Goal: Information Seeking & Learning: Understand process/instructions

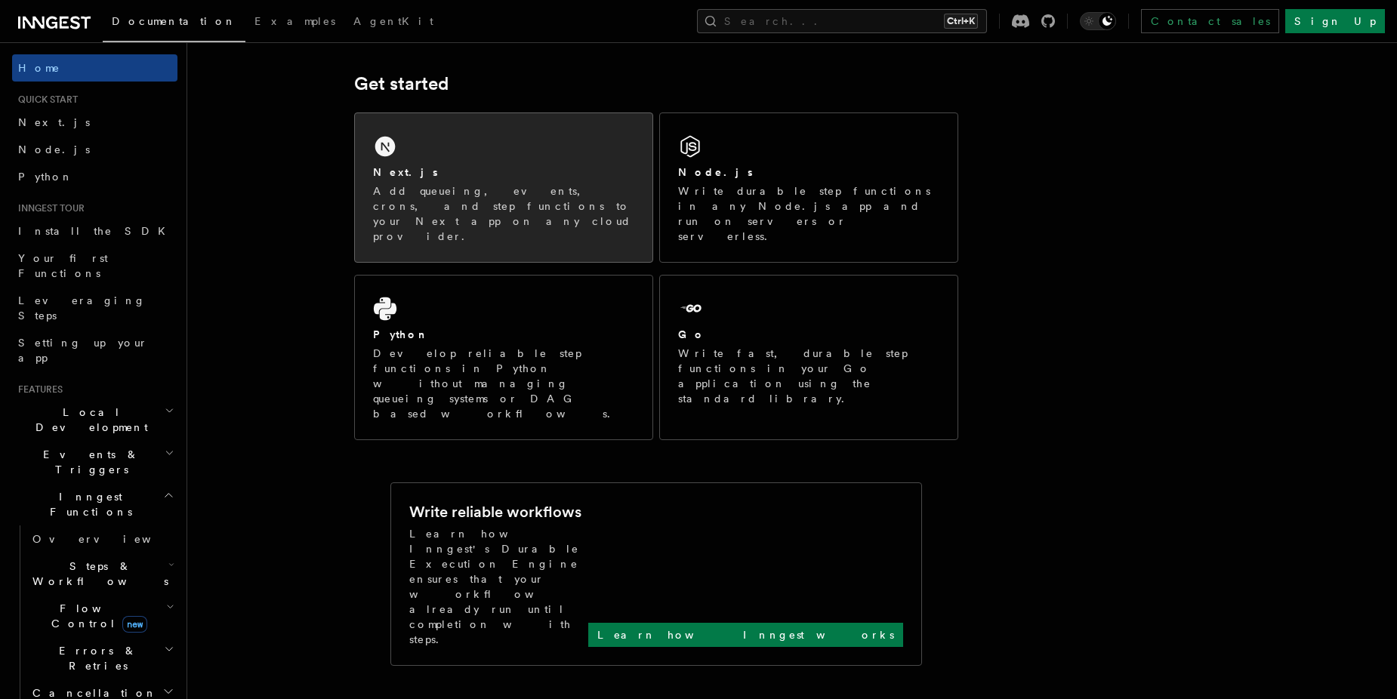
scroll to position [185, 0]
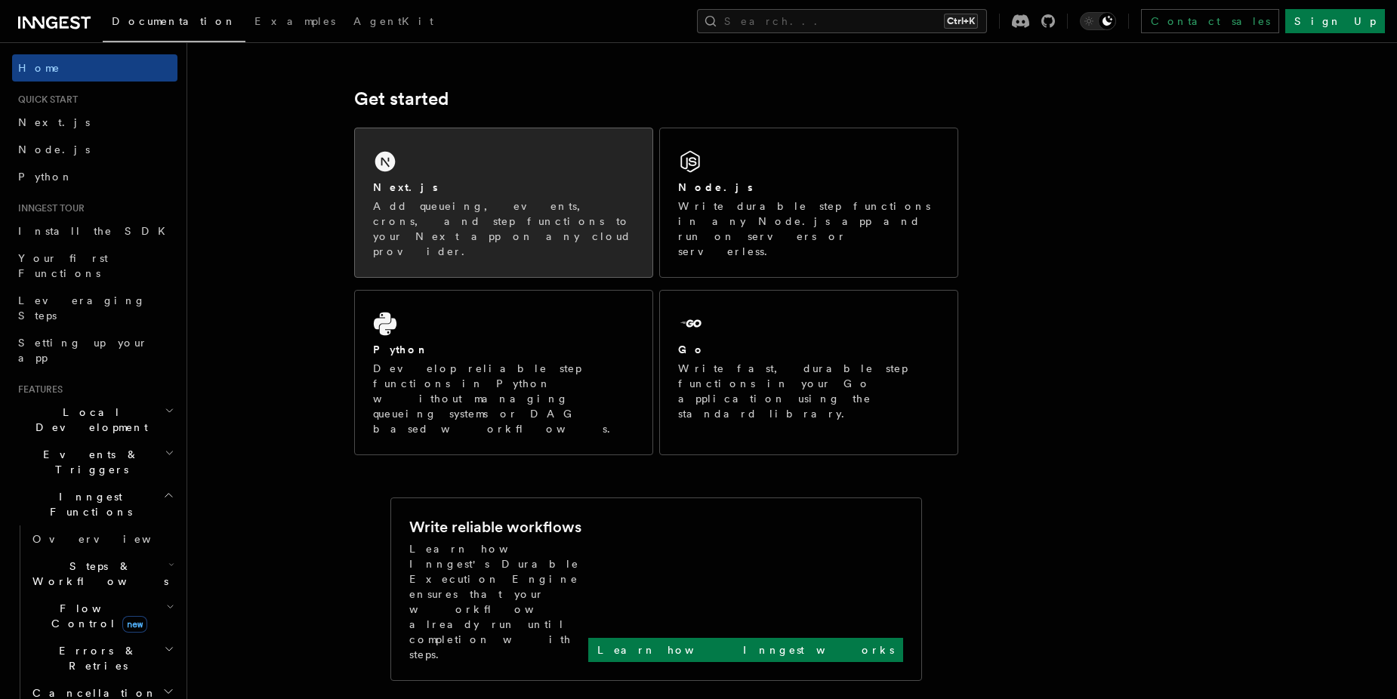
click at [528, 172] on div "Next.js Add queueing, events, crons, and step functions to your Next app on any…" at bounding box center [504, 202] width 298 height 149
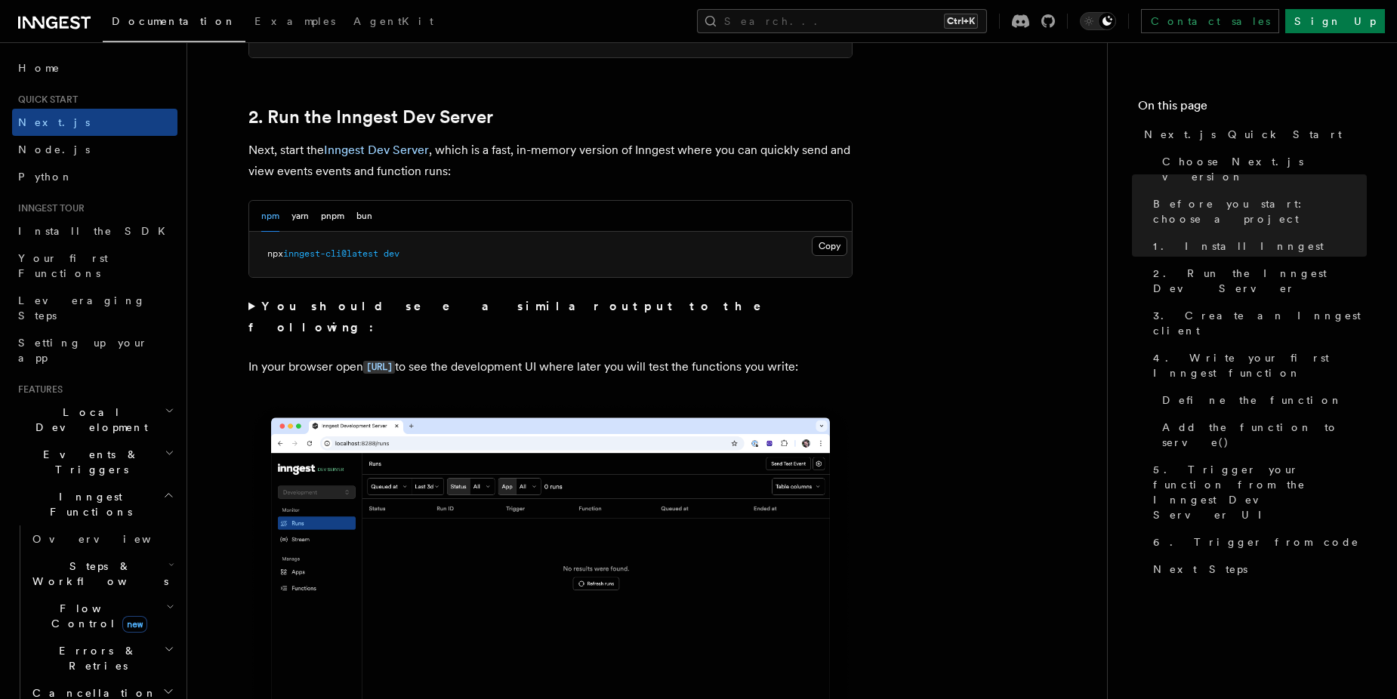
scroll to position [1057, 0]
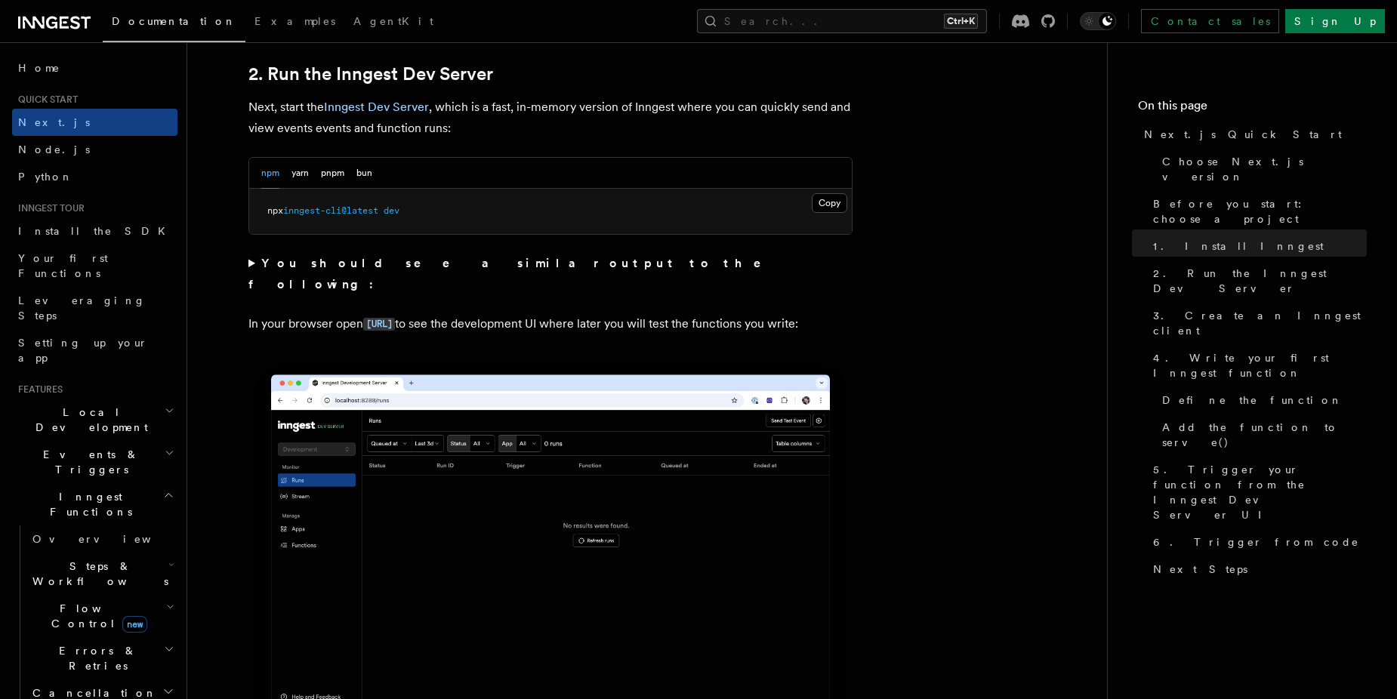
click at [321, 203] on pre "npx inngest-cli@latest dev" at bounding box center [550, 211] width 603 height 45
click at [311, 184] on div at bounding box center [311, 184] width 0 height 0
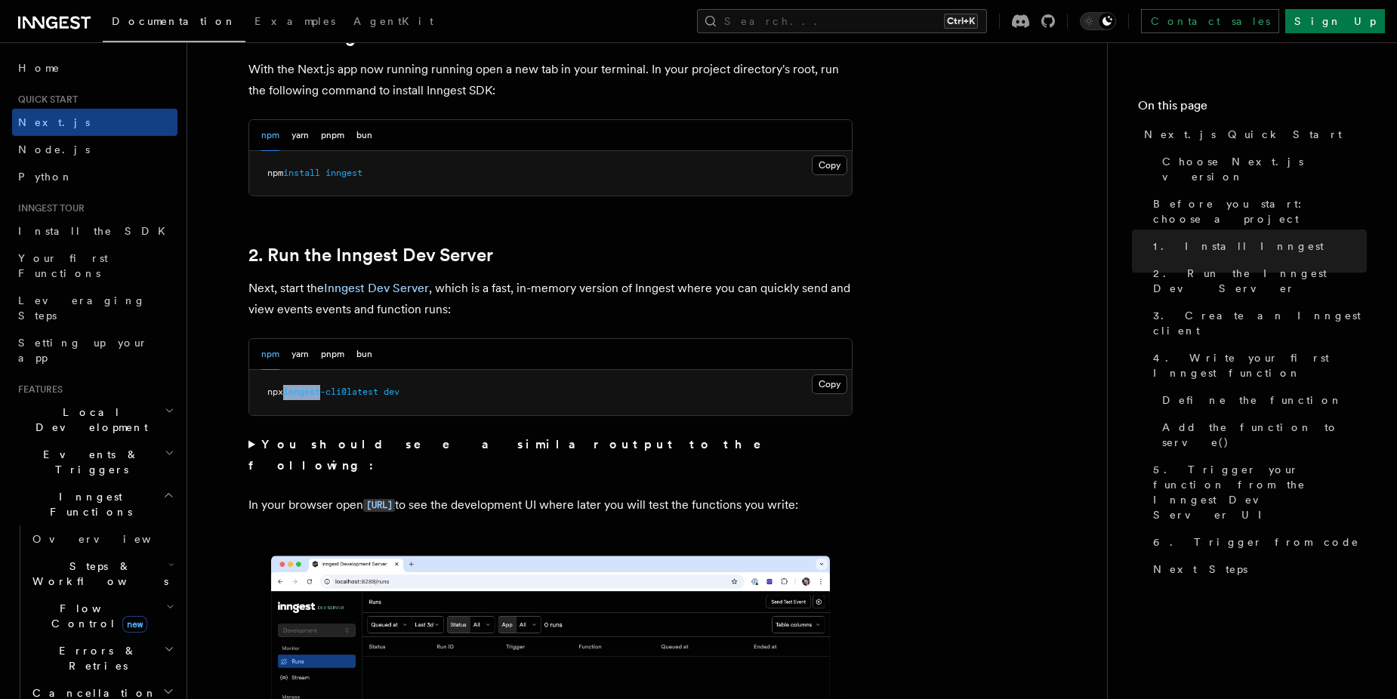
scroll to position [856, 0]
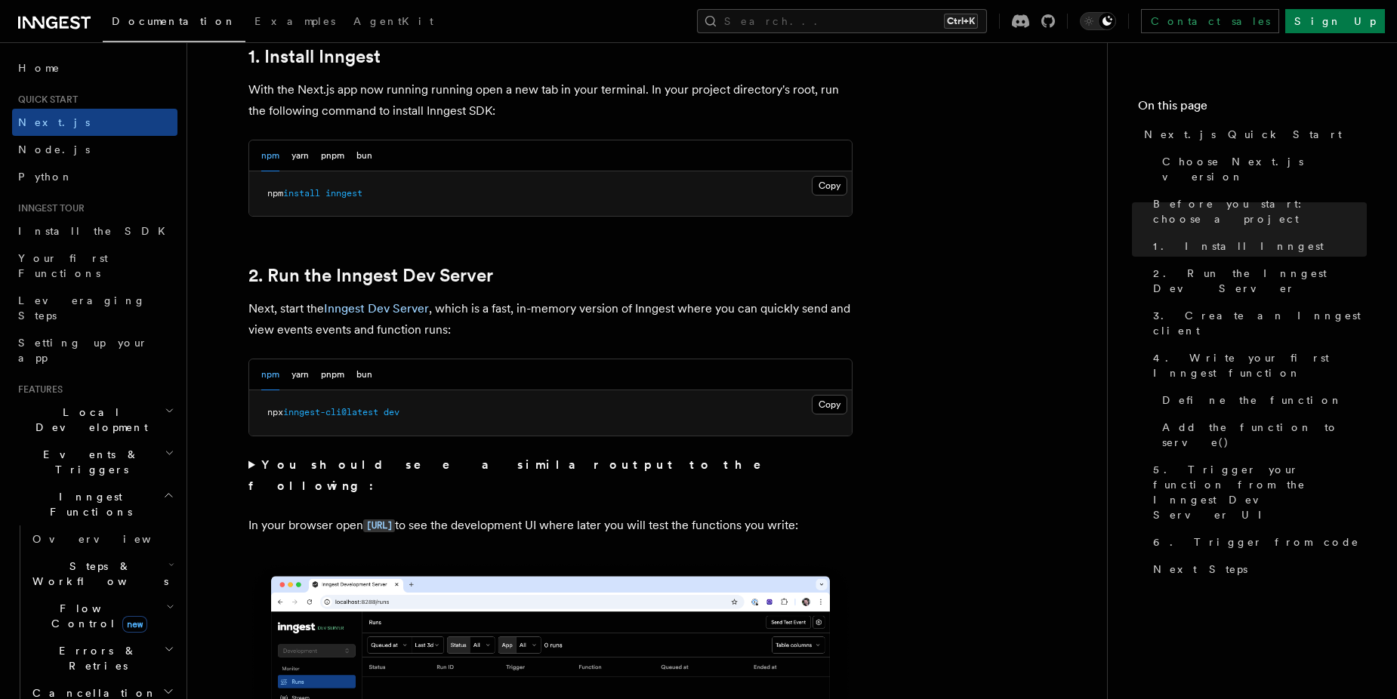
click at [797, 402] on pre "npx inngest-cli@latest dev" at bounding box center [550, 413] width 603 height 45
click at [844, 406] on button "Copy Copied" at bounding box center [830, 405] width 36 height 20
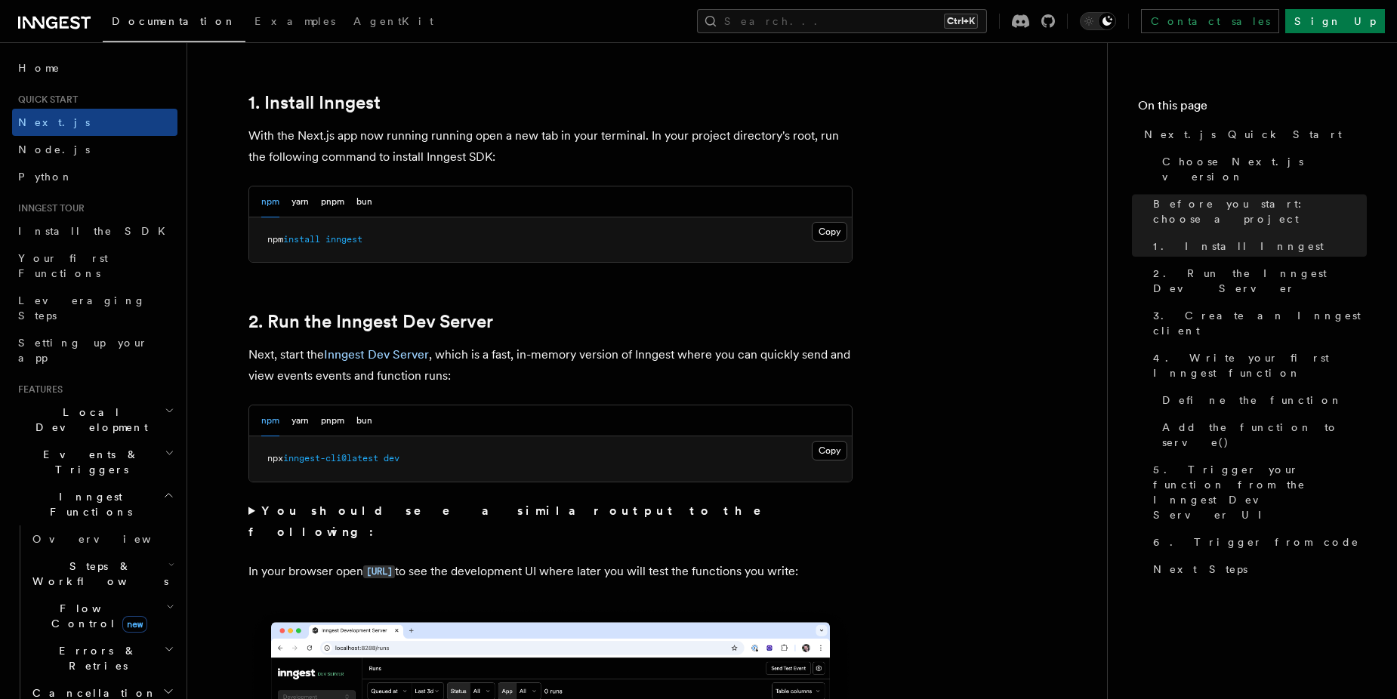
scroll to position [806, 0]
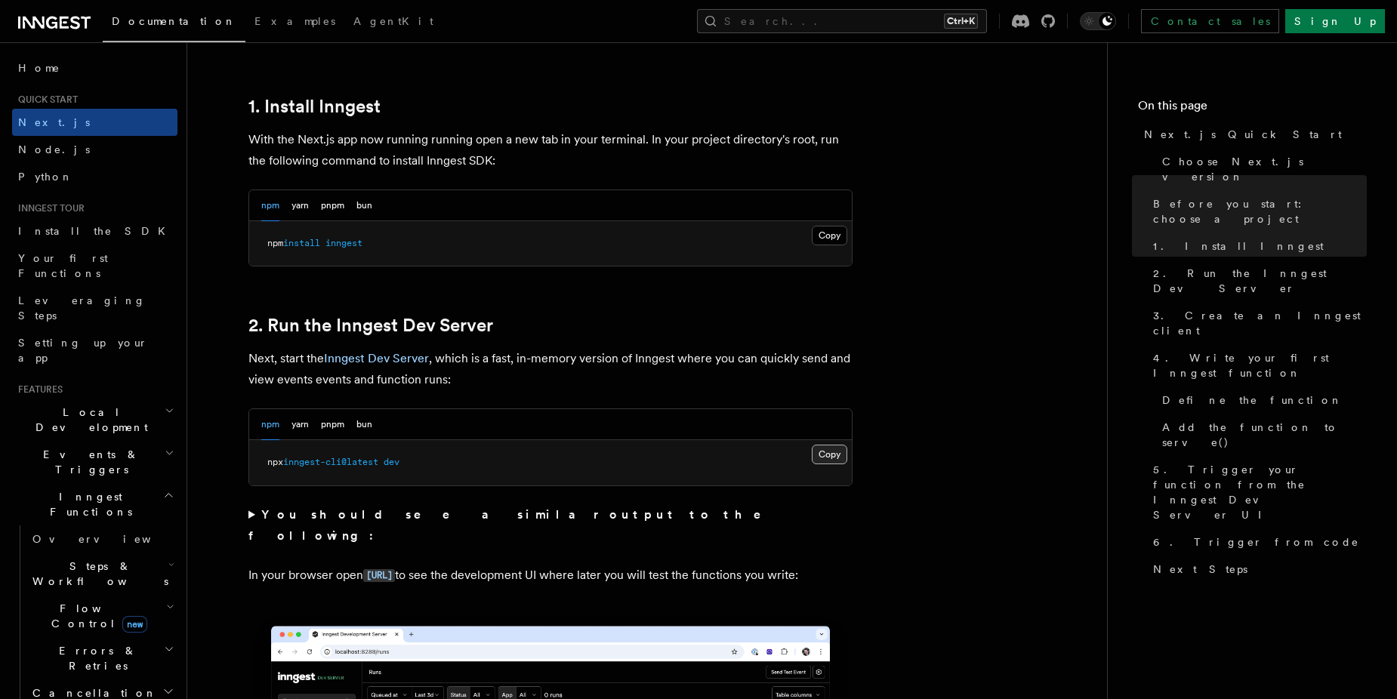
click at [843, 460] on button "Copy Copied" at bounding box center [830, 455] width 36 height 20
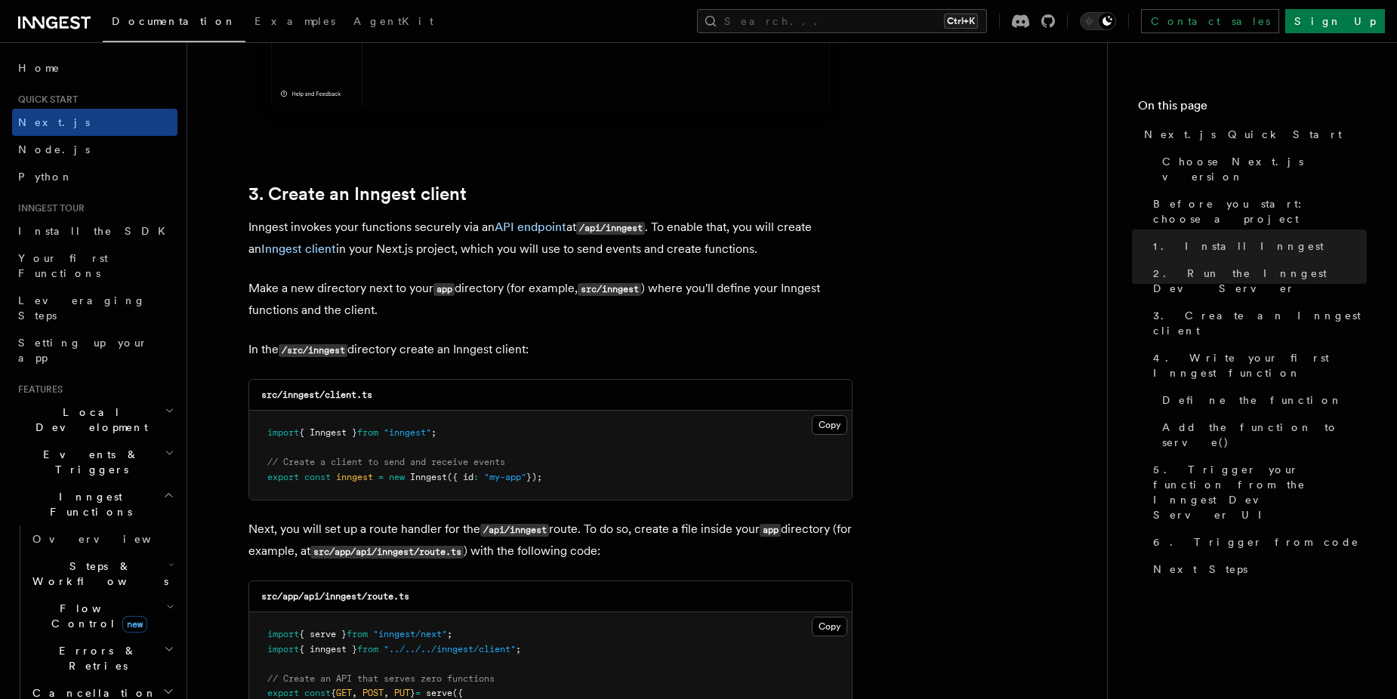
scroll to position [1662, 0]
click at [836, 415] on button "Copy Copied" at bounding box center [830, 425] width 36 height 20
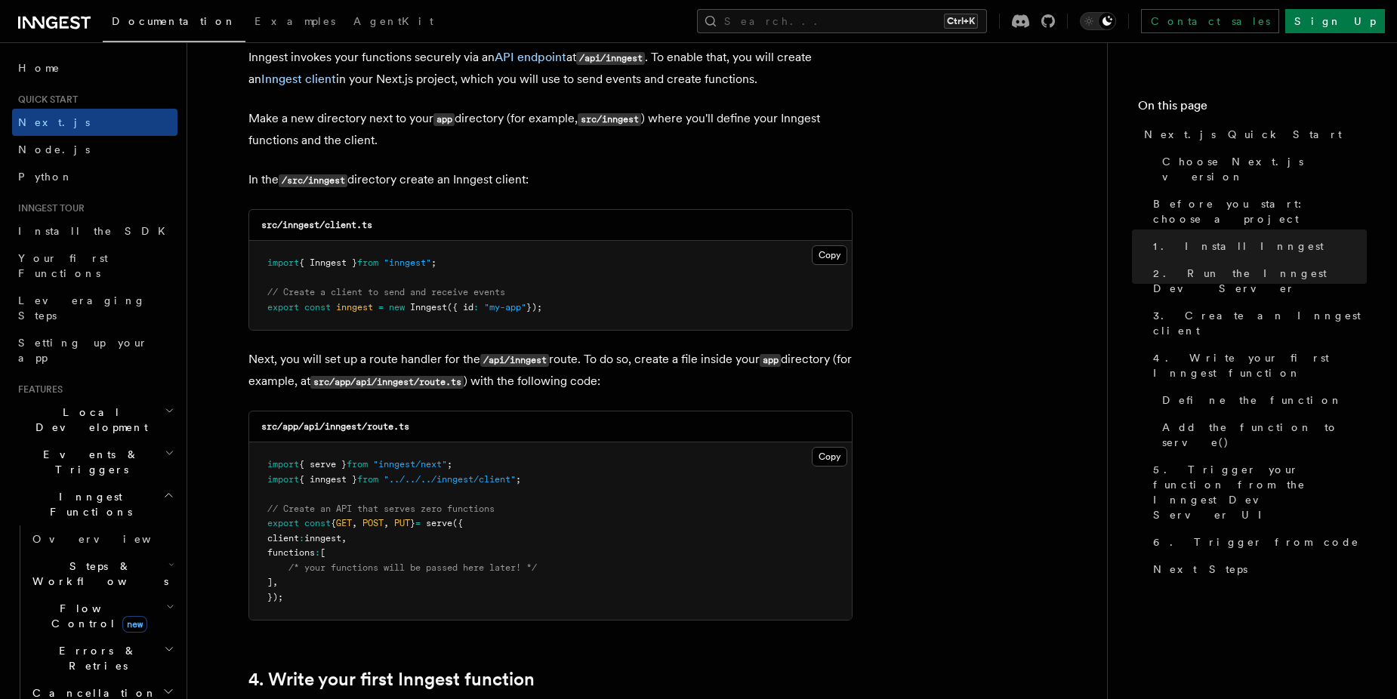
scroll to position [1913, 0]
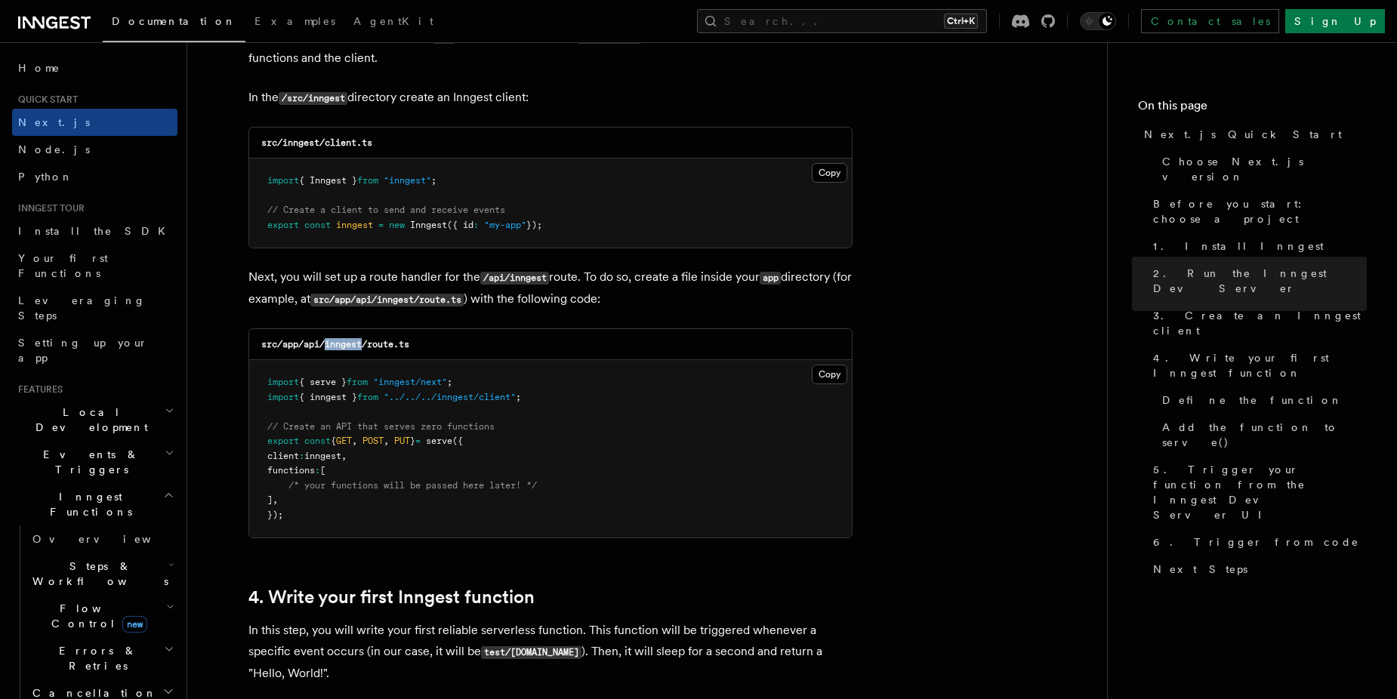
drag, startPoint x: 328, startPoint y: 347, endPoint x: 365, endPoint y: 344, distance: 37.2
click at [365, 344] on code "src/app/api/inngest/route.ts" at bounding box center [335, 344] width 148 height 11
copy code "inngest"
click at [832, 371] on button "Copy Copied" at bounding box center [830, 375] width 36 height 20
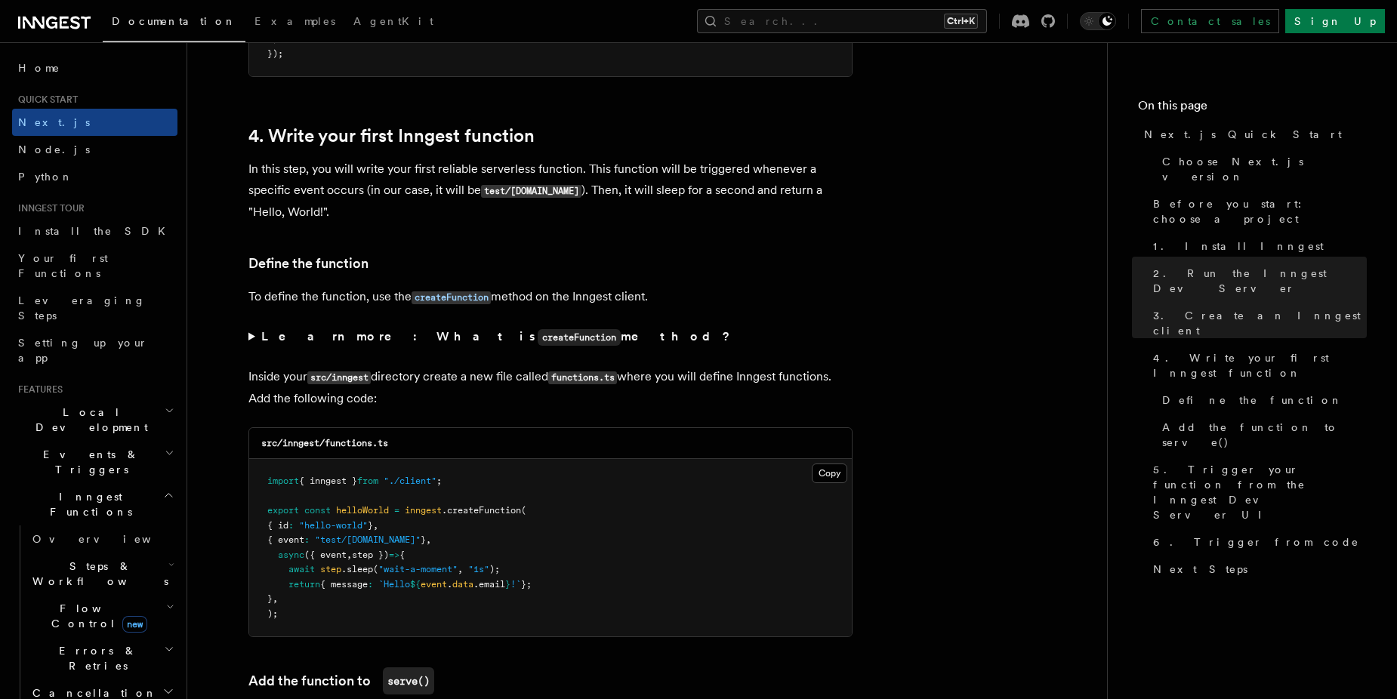
scroll to position [2417, 0]
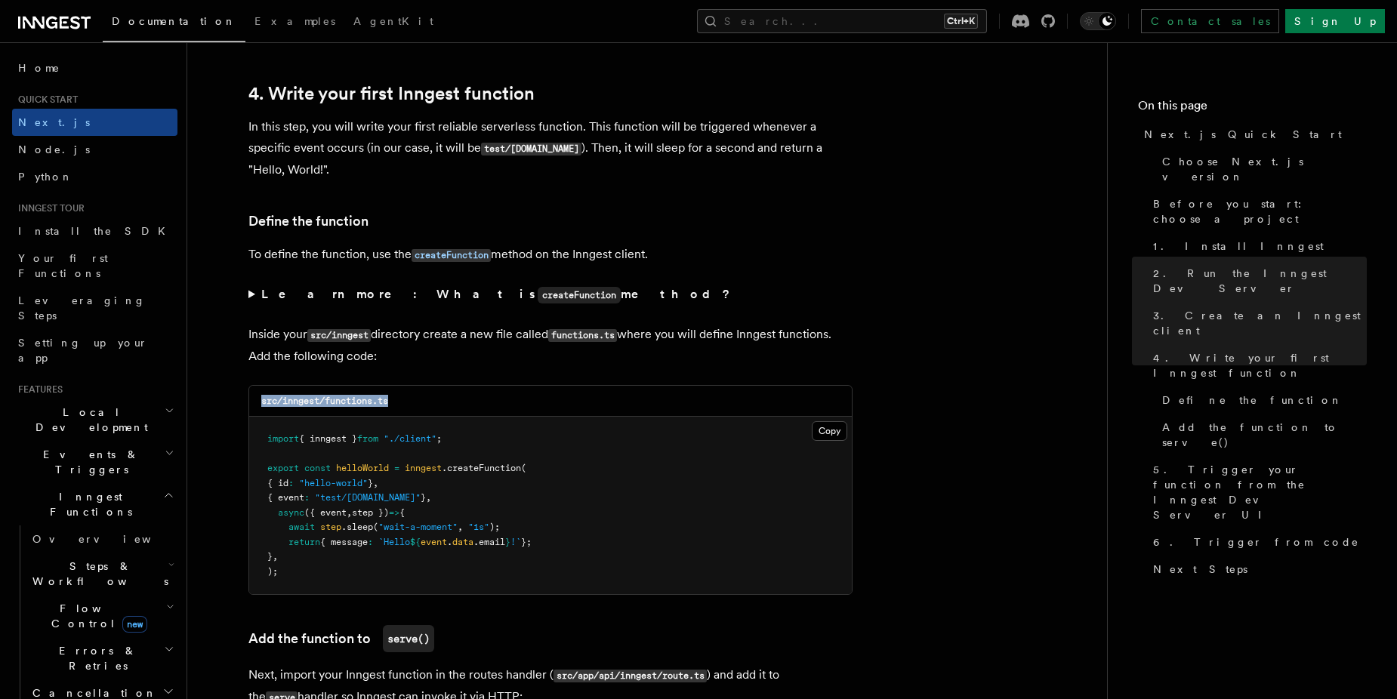
drag, startPoint x: 250, startPoint y: 399, endPoint x: 403, endPoint y: 391, distance: 152.8
click at [403, 391] on div "src/inngest/functions.ts" at bounding box center [550, 401] width 603 height 31
drag, startPoint x: 403, startPoint y: 391, endPoint x: 443, endPoint y: 401, distance: 41.4
click at [458, 404] on div "src/inngest/functions.ts" at bounding box center [550, 401] width 603 height 31
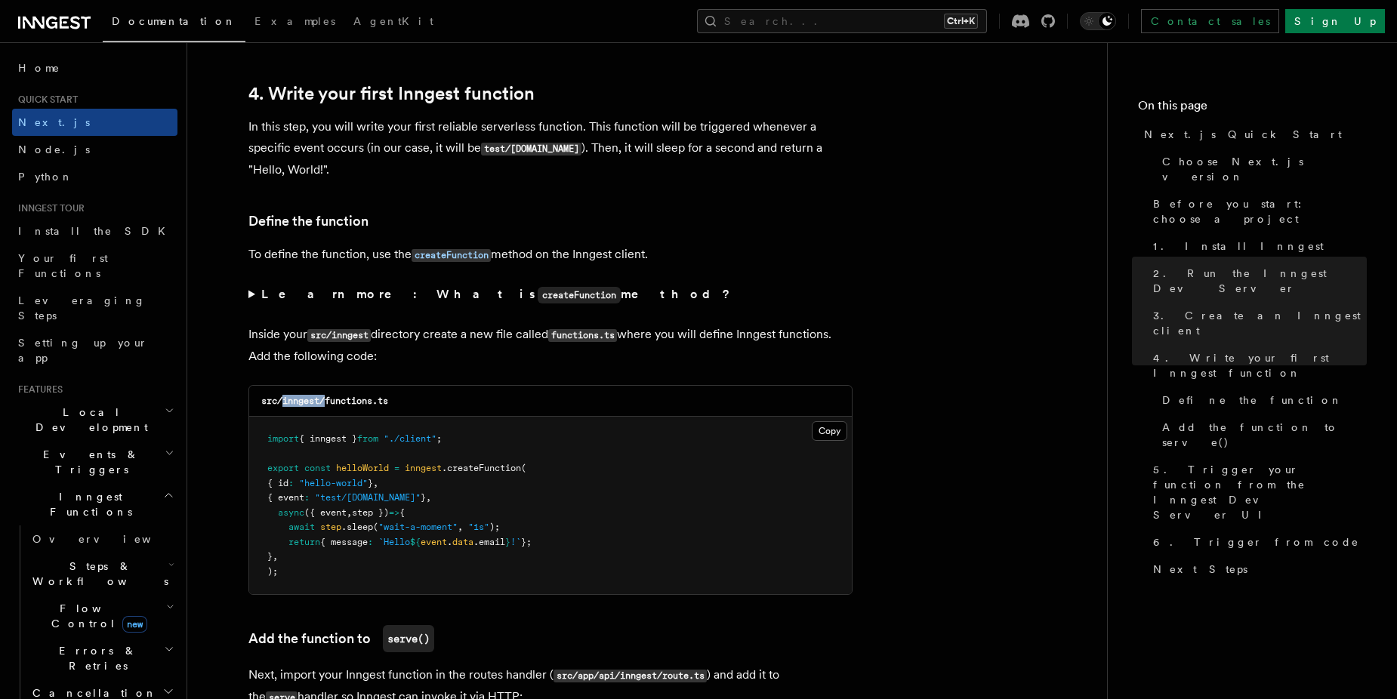
drag, startPoint x: 285, startPoint y: 402, endPoint x: 326, endPoint y: 399, distance: 41.7
click at [326, 399] on code "src/inngest/functions.ts" at bounding box center [324, 401] width 127 height 11
drag, startPoint x: 326, startPoint y: 399, endPoint x: 353, endPoint y: 403, distance: 26.8
click at [361, 403] on code "src/inngest/functions.ts" at bounding box center [324, 401] width 127 height 11
drag, startPoint x: 329, startPoint y: 400, endPoint x: 425, endPoint y: 393, distance: 97.0
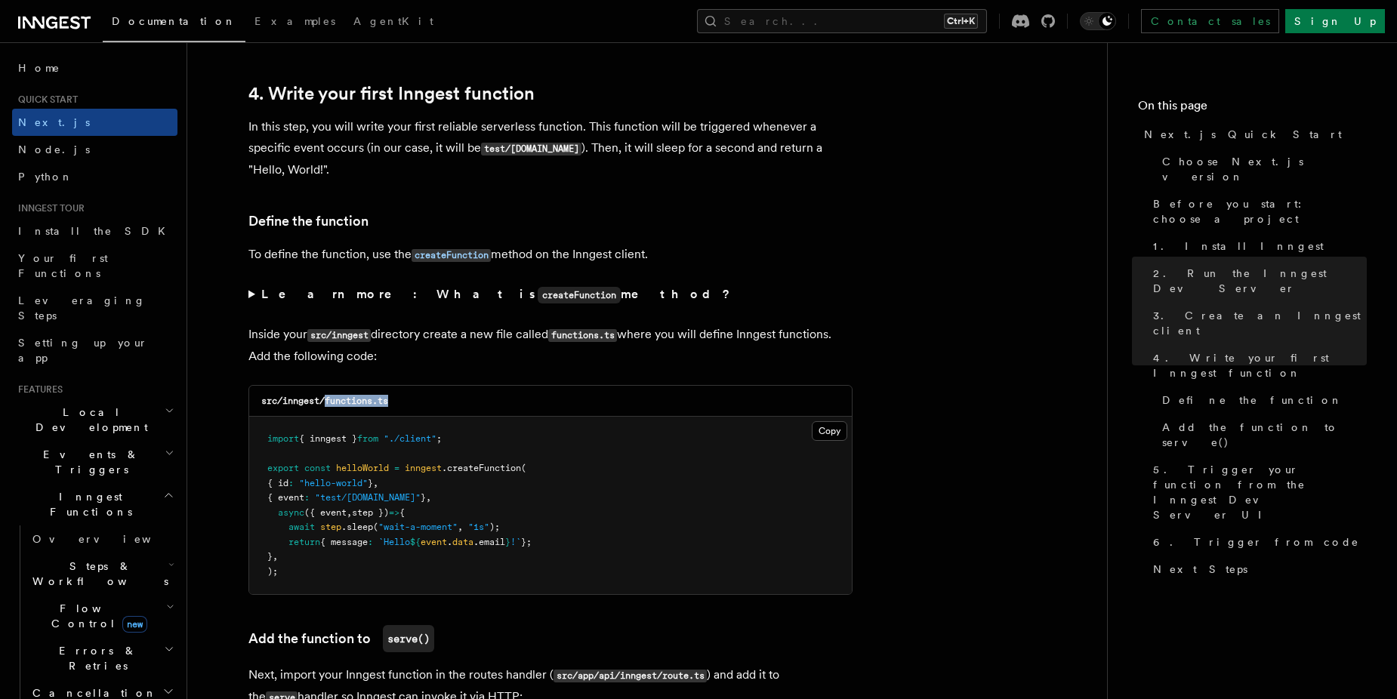
click at [425, 393] on div "src/inngest/functions.ts" at bounding box center [550, 401] width 603 height 31
copy code "functions.ts"
click at [835, 432] on button "Copy Copied" at bounding box center [830, 431] width 36 height 20
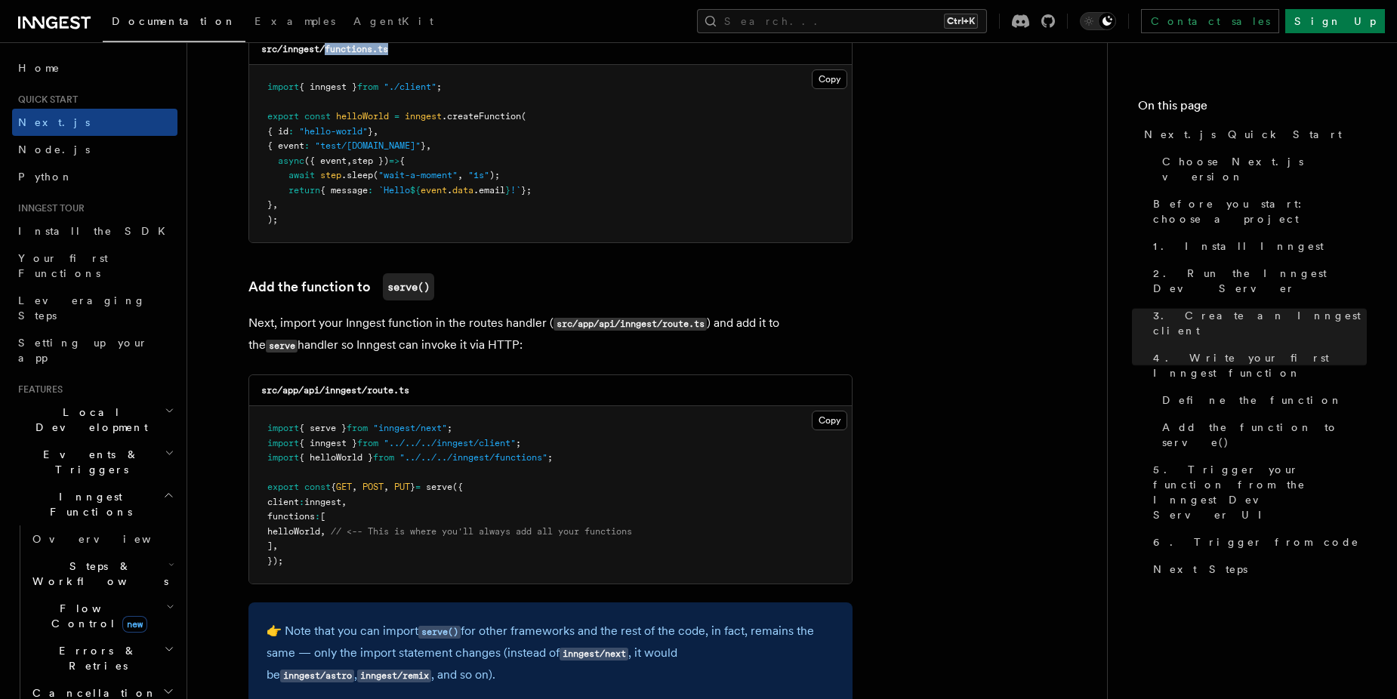
scroll to position [2770, 0]
drag, startPoint x: 455, startPoint y: 389, endPoint x: 254, endPoint y: 389, distance: 200.9
click at [254, 389] on div "src/app/api/inngest/route.ts" at bounding box center [550, 390] width 603 height 31
drag, startPoint x: 254, startPoint y: 389, endPoint x: 448, endPoint y: 536, distance: 243.2
click at [448, 536] on pre "import { serve } from "inngest/next" ; import { inngest } from "../../../innges…" at bounding box center [550, 495] width 603 height 178
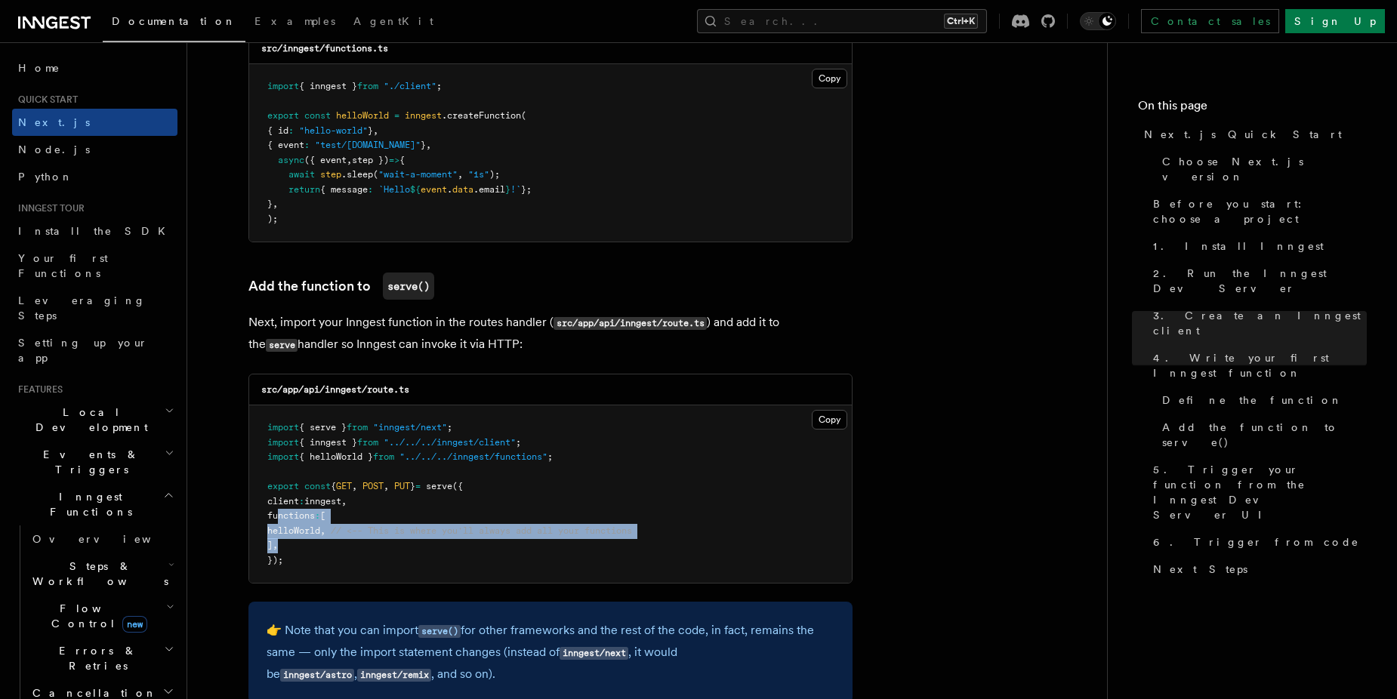
drag, startPoint x: 278, startPoint y: 511, endPoint x: 309, endPoint y: 546, distance: 46.5
click at [309, 546] on pre "import { serve } from "inngest/next" ; import { inngest } from "../../../innges…" at bounding box center [550, 495] width 603 height 178
copy code "functions : [ helloWorld , // <-- This is where you'll always add all your func…"
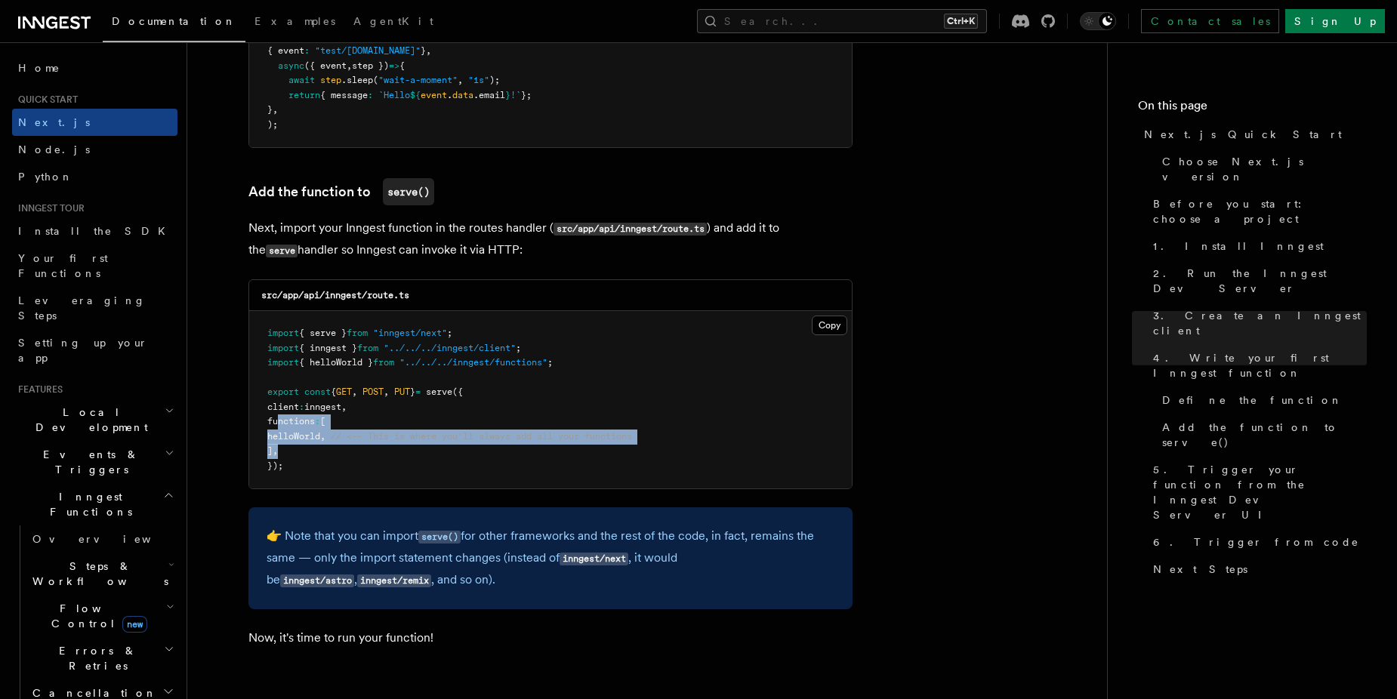
scroll to position [2870, 0]
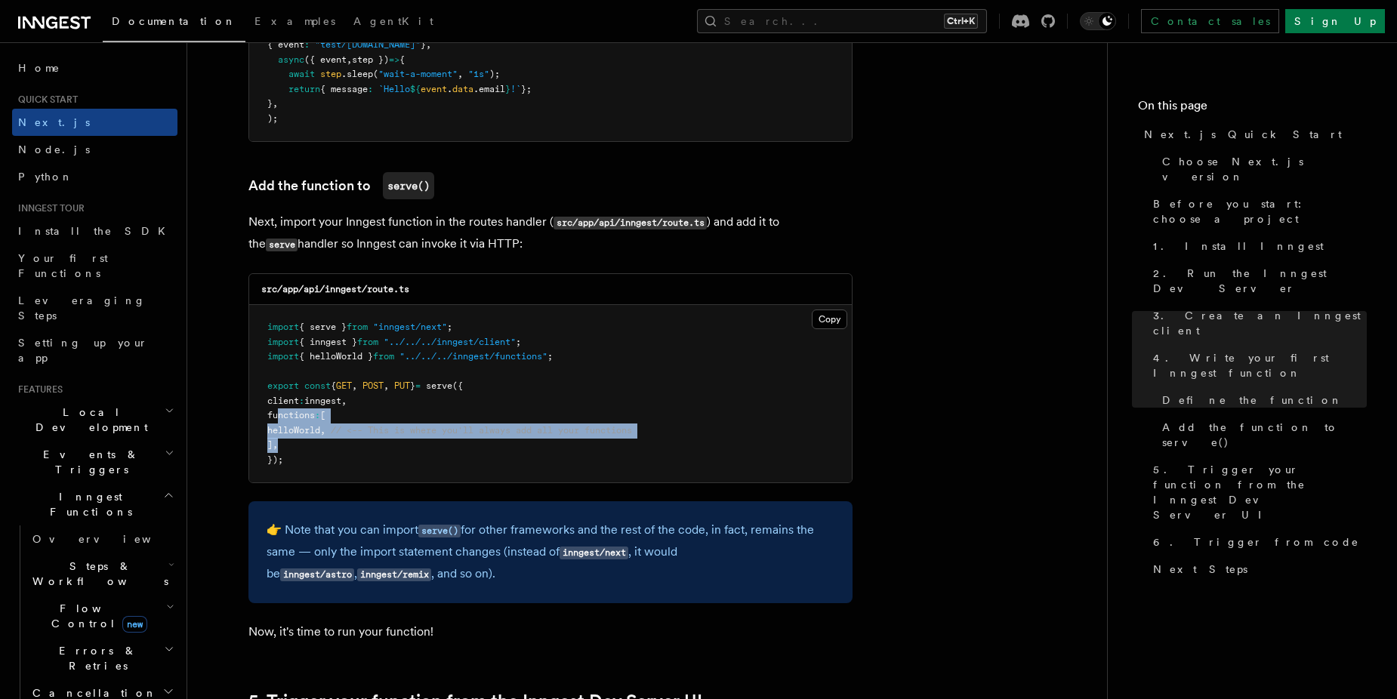
click at [343, 440] on pre "import { serve } from "inngest/next" ; import { inngest } from "../../../innges…" at bounding box center [550, 394] width 603 height 178
drag, startPoint x: 343, startPoint y: 430, endPoint x: 687, endPoint y: 423, distance: 344.5
click at [687, 423] on pre "import { serve } from "inngest/next" ; import { inngest } from "../../../innges…" at bounding box center [550, 394] width 603 height 178
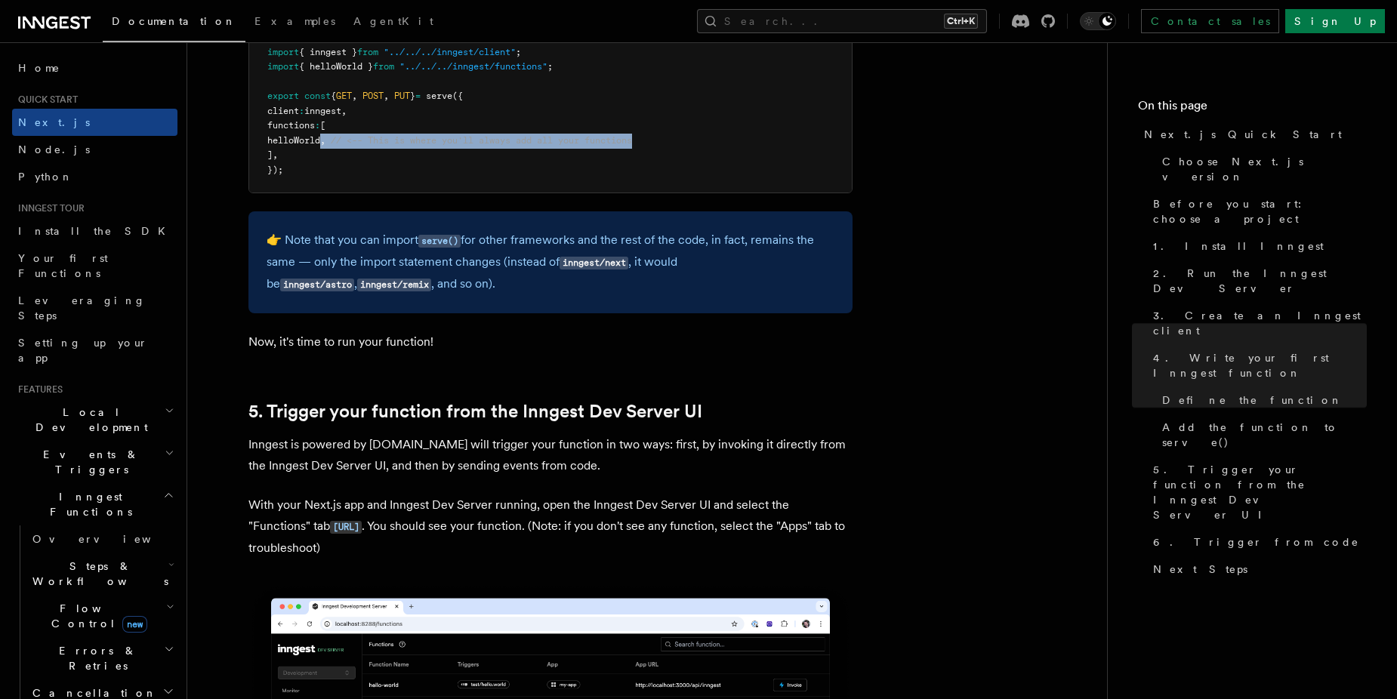
scroll to position [3172, 0]
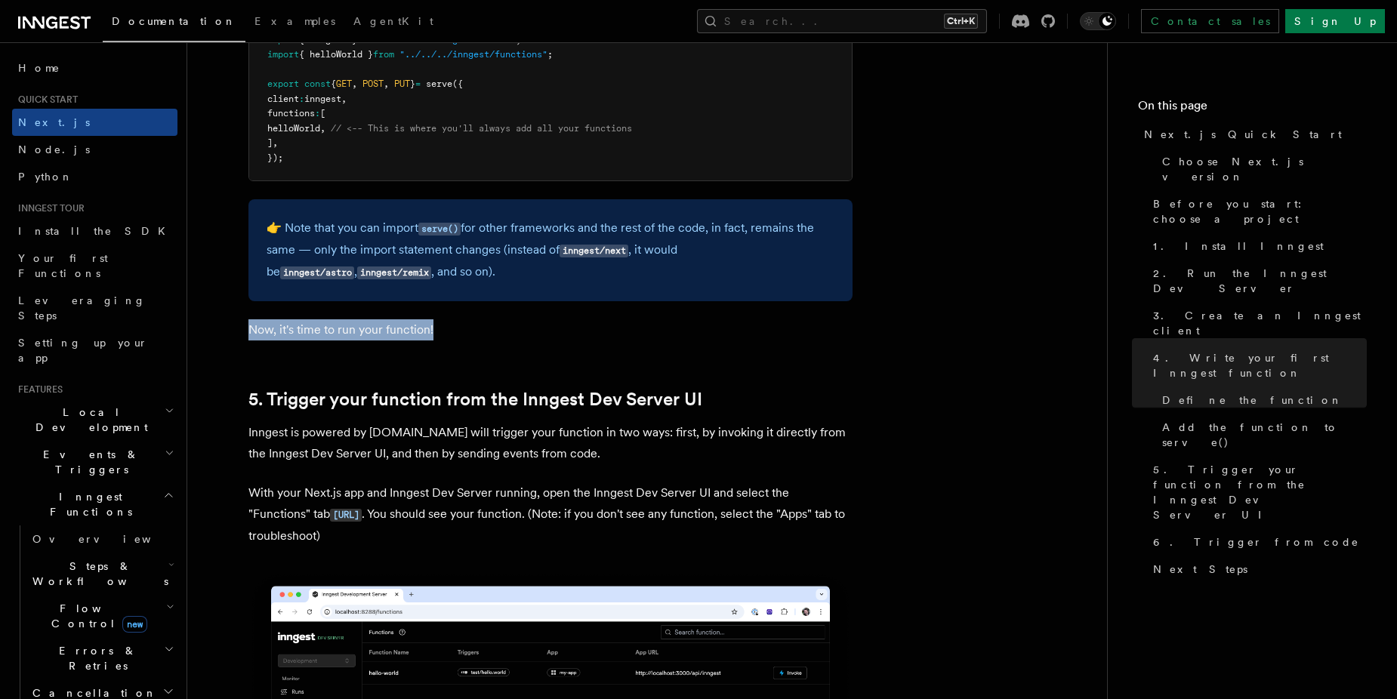
drag, startPoint x: 234, startPoint y: 323, endPoint x: 449, endPoint y: 317, distance: 214.6
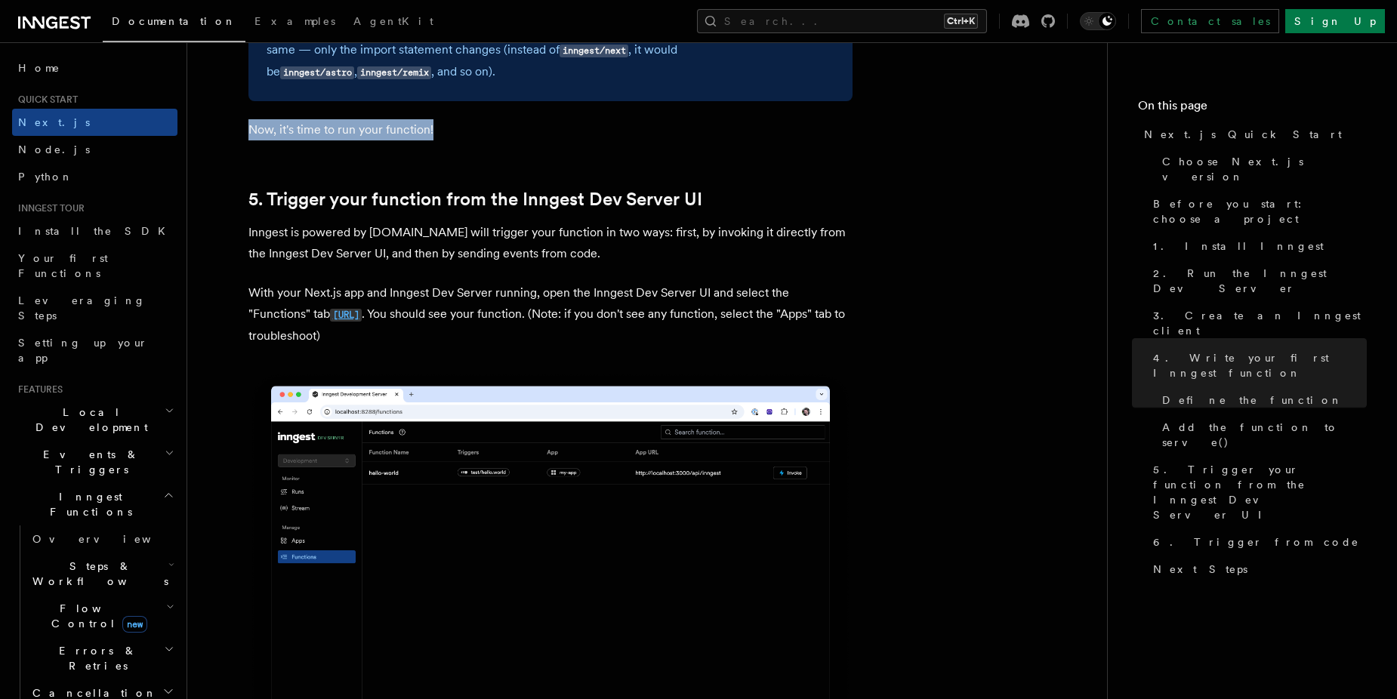
scroll to position [3374, 0]
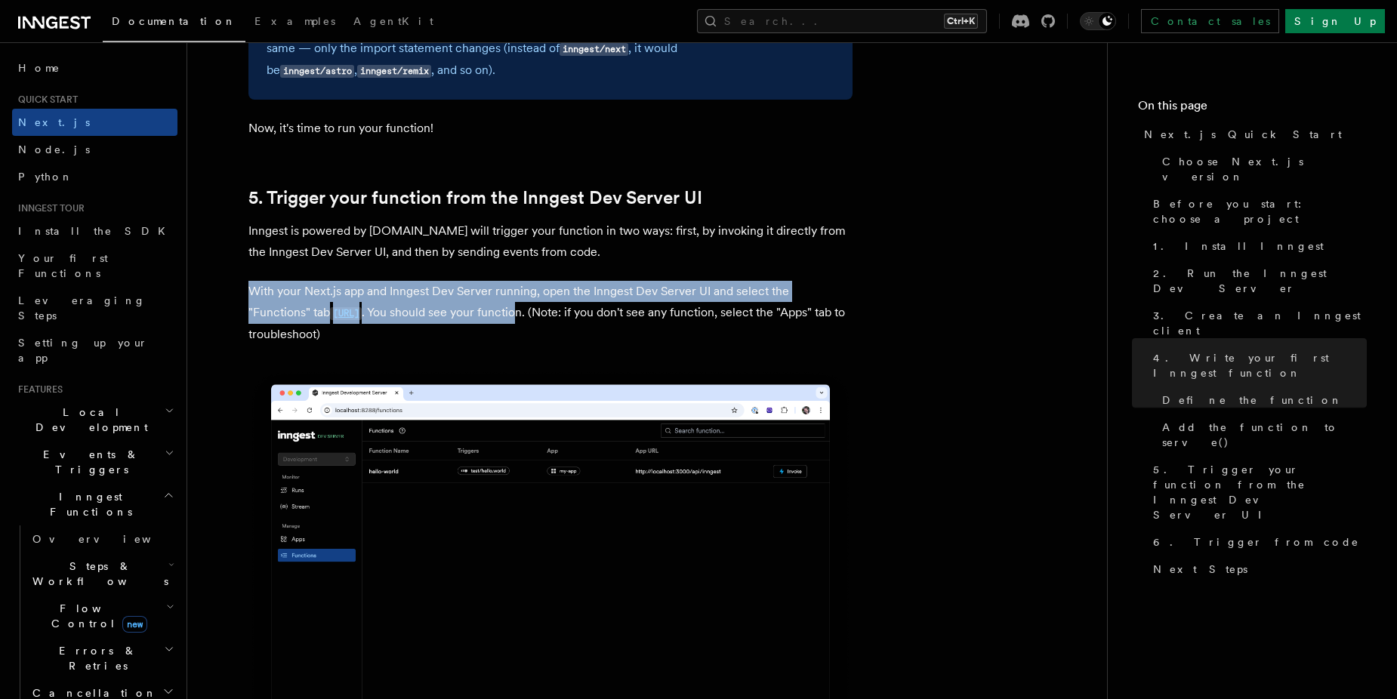
drag, startPoint x: 243, startPoint y: 291, endPoint x: 598, endPoint y: 309, distance: 355.5
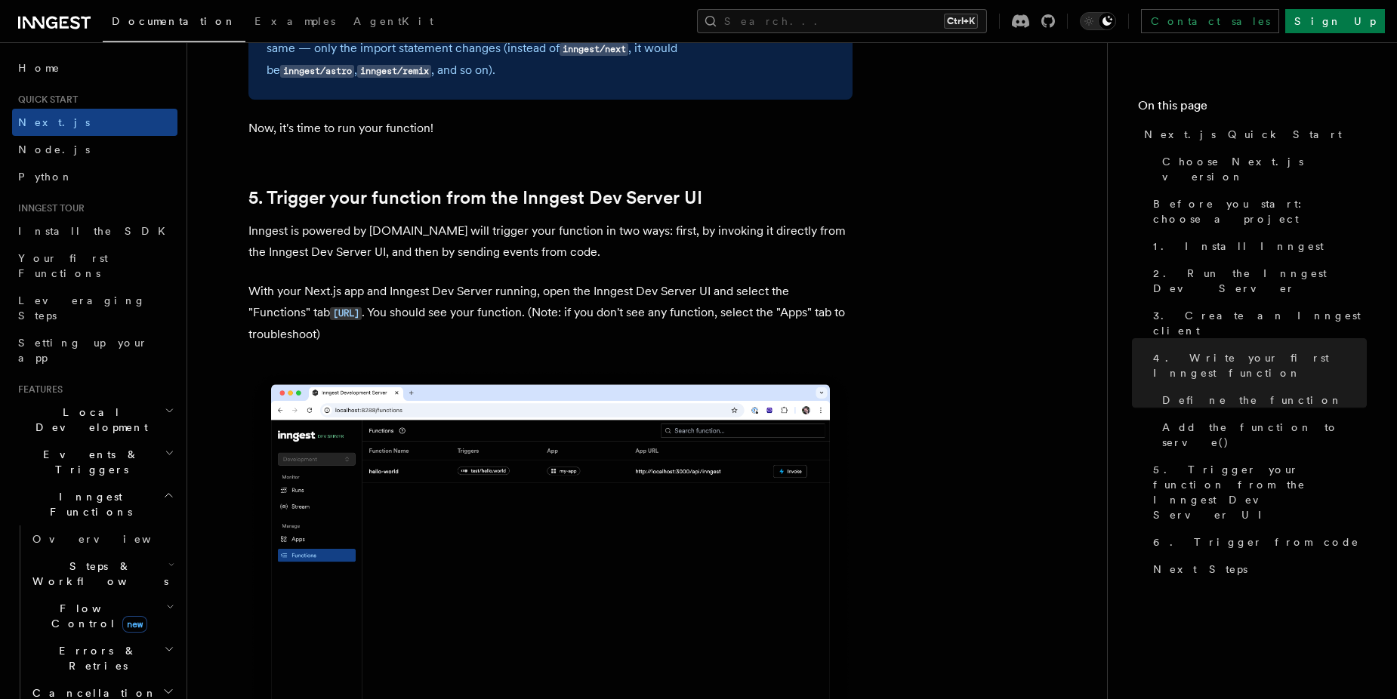
drag, startPoint x: 598, startPoint y: 309, endPoint x: 734, endPoint y: 316, distance: 136.1
click at [734, 316] on p "With your Next.js app and Inngest Dev Server running, open the Inngest Dev Serv…" at bounding box center [551, 313] width 604 height 64
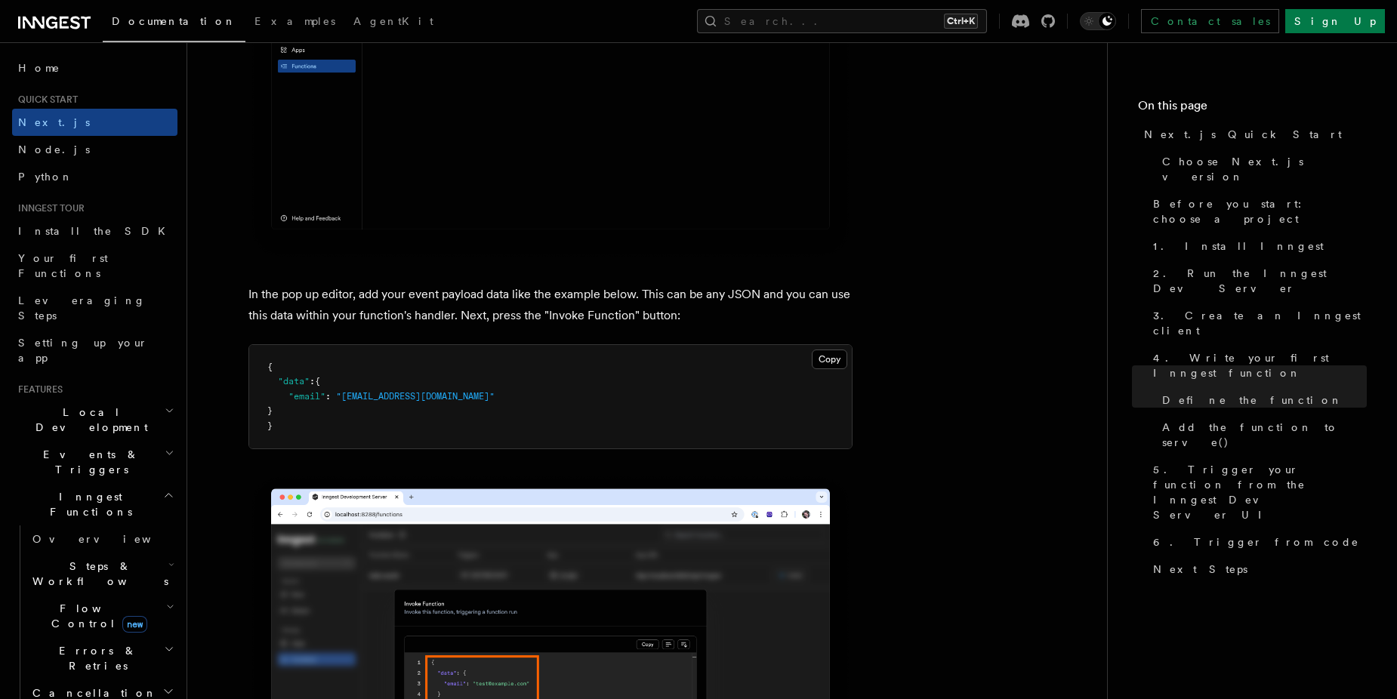
scroll to position [4381, 0]
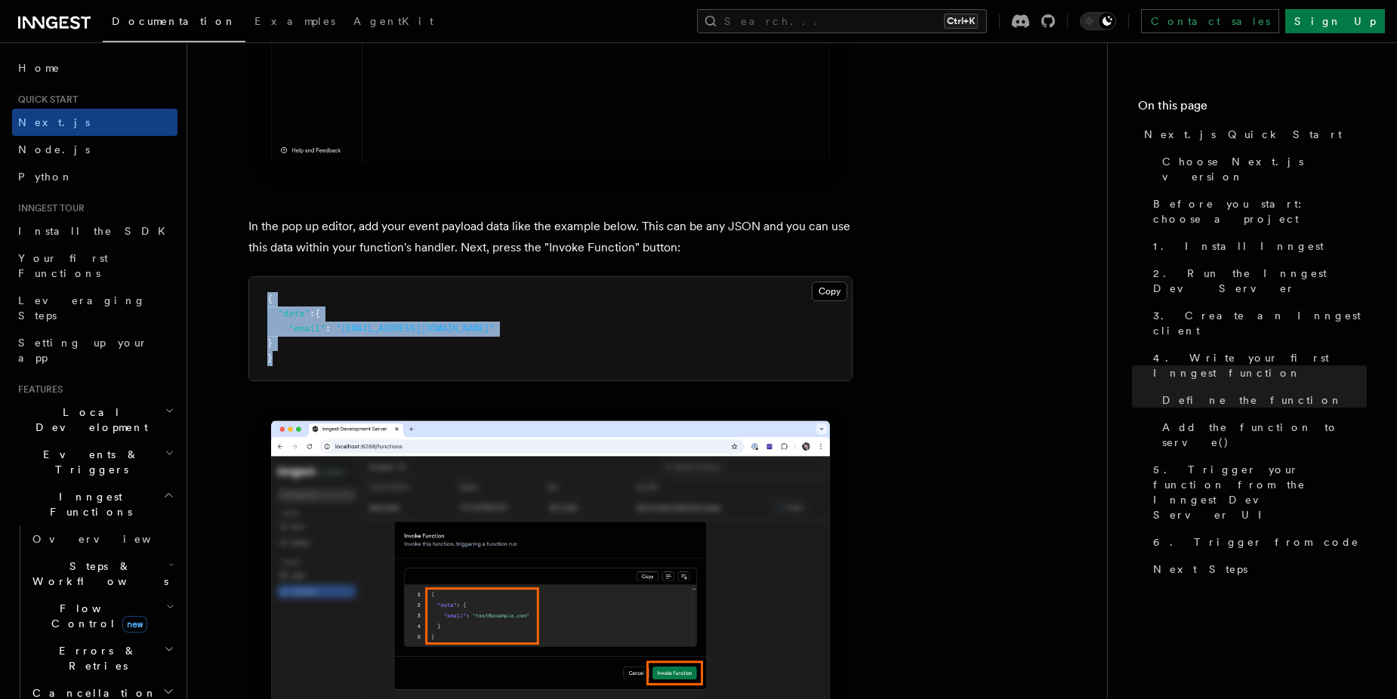
drag, startPoint x: 264, startPoint y: 291, endPoint x: 294, endPoint y: 360, distance: 75.5
click at [294, 360] on pre "{ "data" : { "email" : "[EMAIL_ADDRESS][DOMAIN_NAME]" } }" at bounding box center [550, 329] width 603 height 104
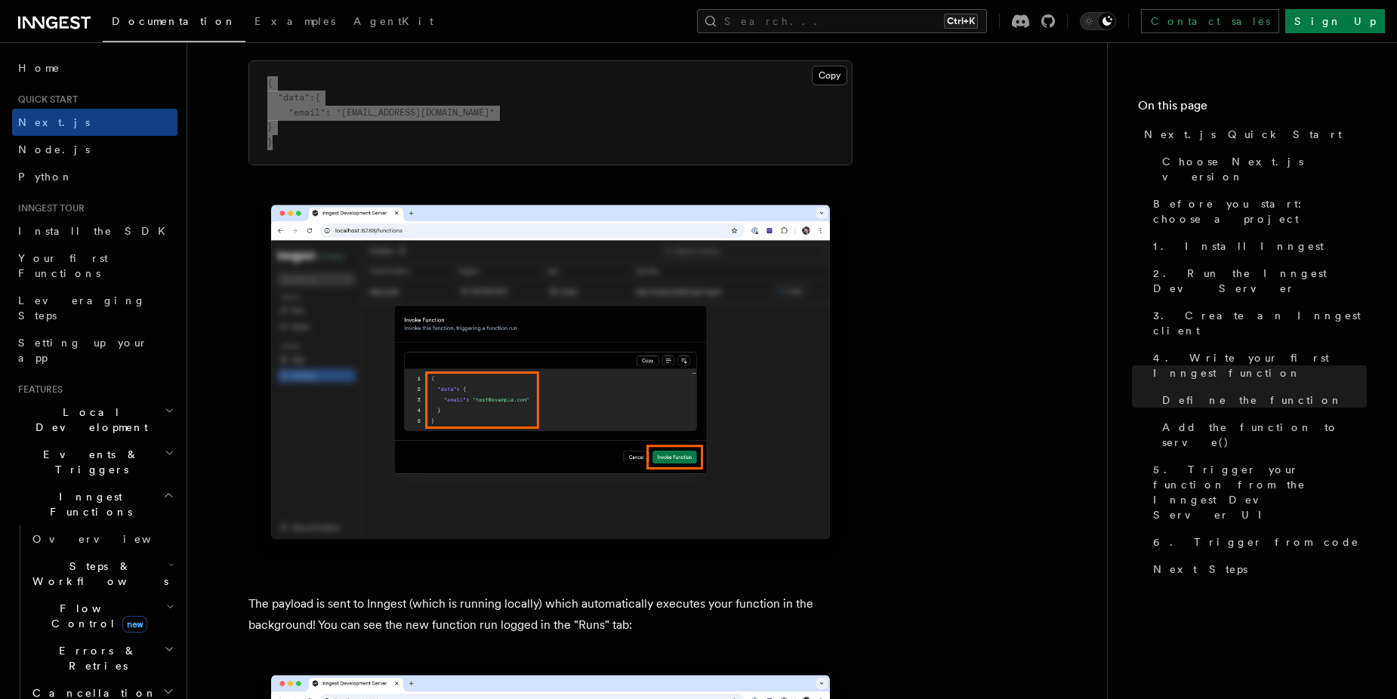
scroll to position [4632, 0]
